Goal: Task Accomplishment & Management: Complete application form

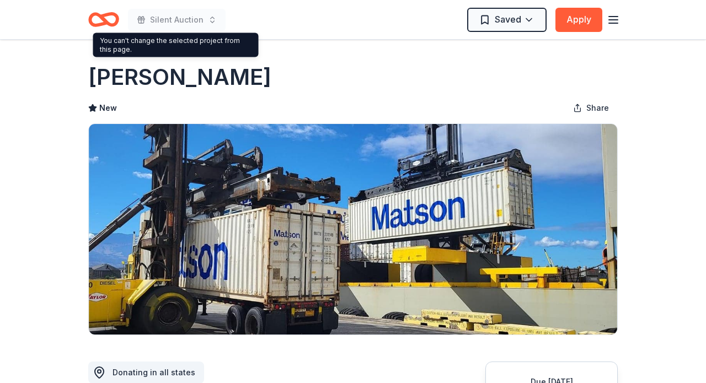
click at [171, 19] on span "Silent Auction" at bounding box center [176, 19] width 53 height 13
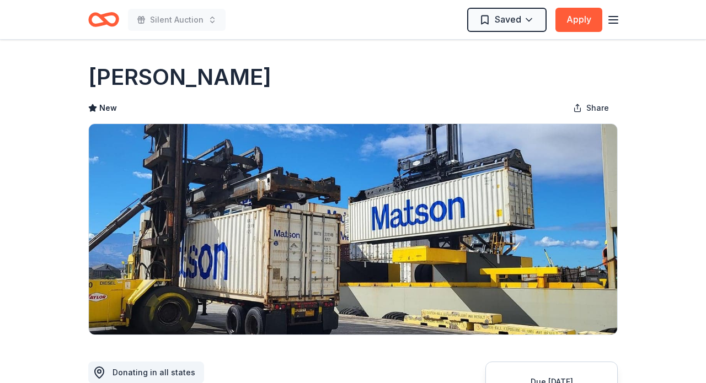
click at [111, 21] on icon "Home" at bounding box center [103, 20] width 31 height 26
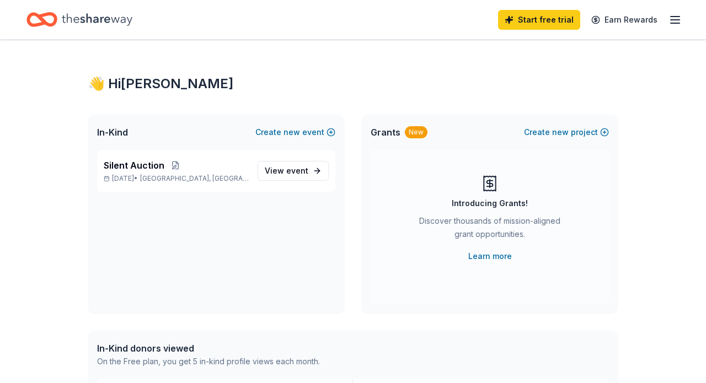
click at [613, 23] on link "Earn Rewards" at bounding box center [623, 20] width 79 height 20
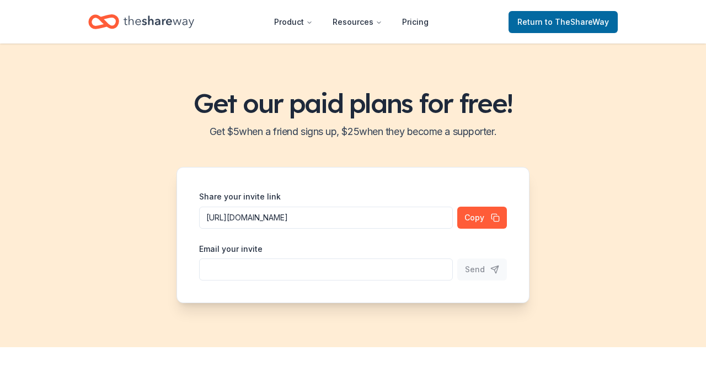
click at [677, 16] on header "Product Resources Pricing Return to TheShareWay" at bounding box center [353, 22] width 706 height 44
click at [583, 29] on link "Return to TheShareWay" at bounding box center [562, 22] width 109 height 22
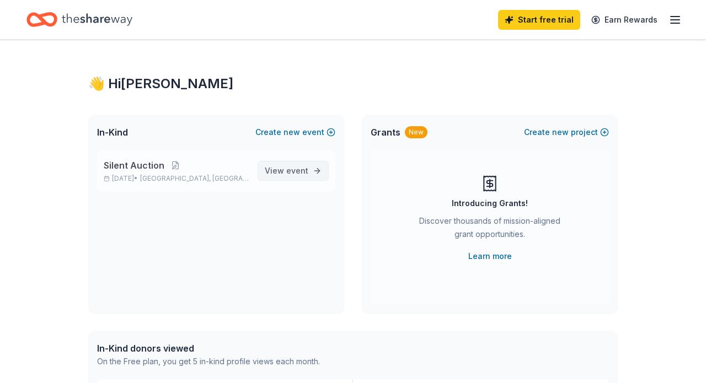
click at [297, 174] on span "event" at bounding box center [297, 170] width 22 height 9
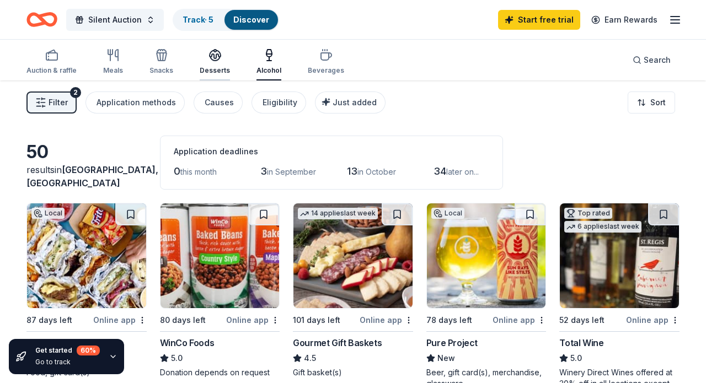
click at [208, 58] on icon "button" at bounding box center [214, 55] width 13 height 13
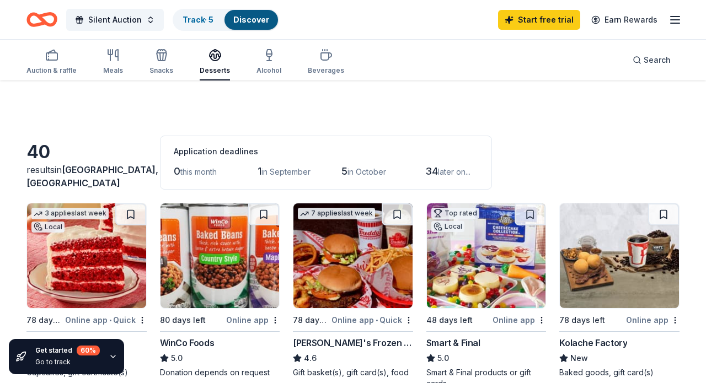
scroll to position [122, 0]
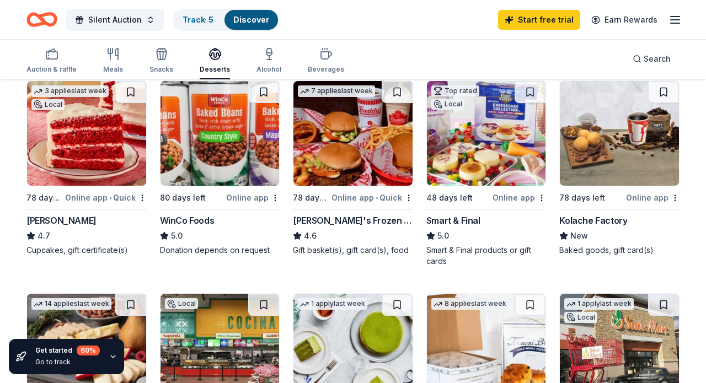
click at [90, 150] on img at bounding box center [86, 133] width 119 height 105
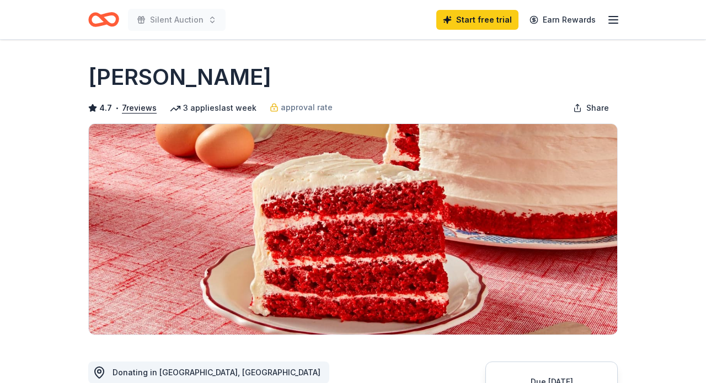
scroll to position [161, 0]
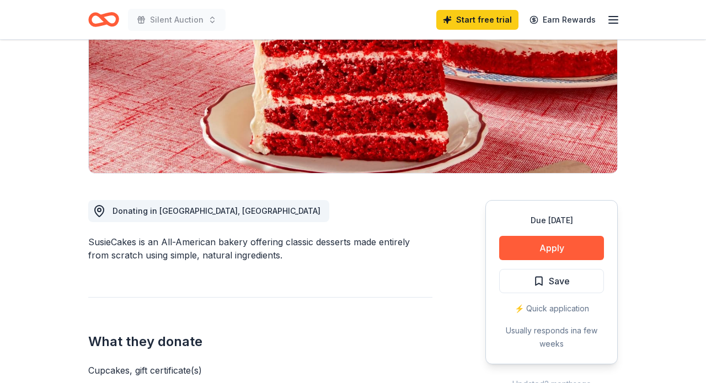
click at [566, 245] on button "Apply" at bounding box center [551, 248] width 105 height 24
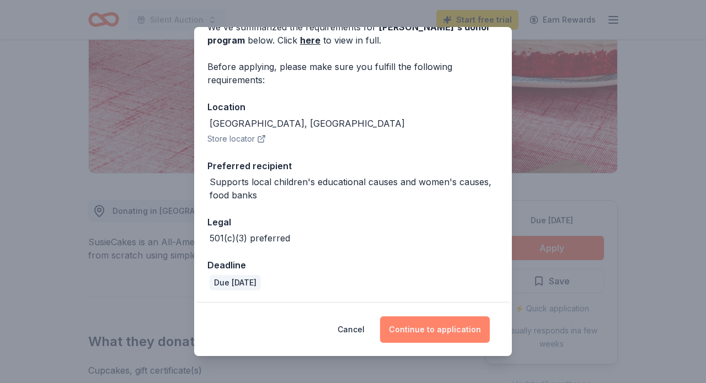
scroll to position [60, 0]
click at [416, 334] on button "Continue to application" at bounding box center [435, 329] width 110 height 26
